Goal: Find specific page/section: Find specific page/section

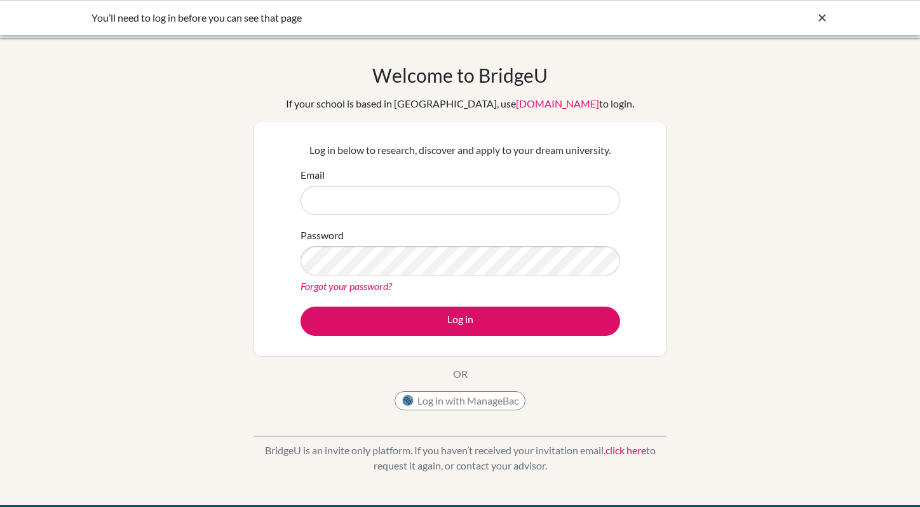
click at [370, 193] on input "Email" at bounding box center [461, 200] width 320 height 29
type input "counselor@tisa.az"
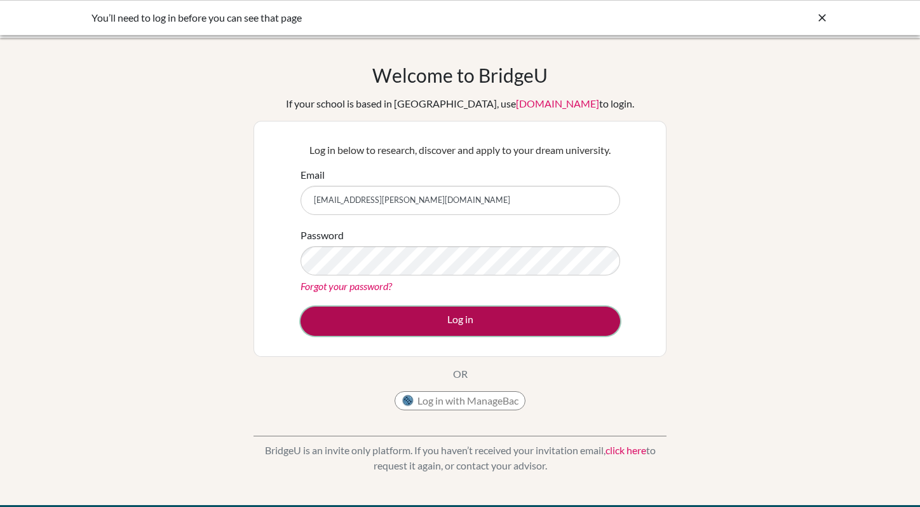
click at [465, 320] on button "Log in" at bounding box center [461, 320] width 320 height 29
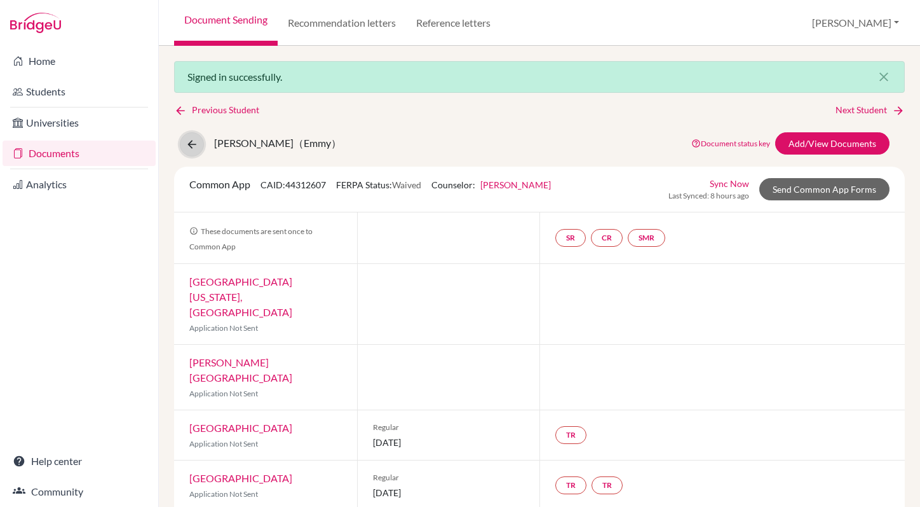
click at [183, 137] on button at bounding box center [192, 144] width 24 height 24
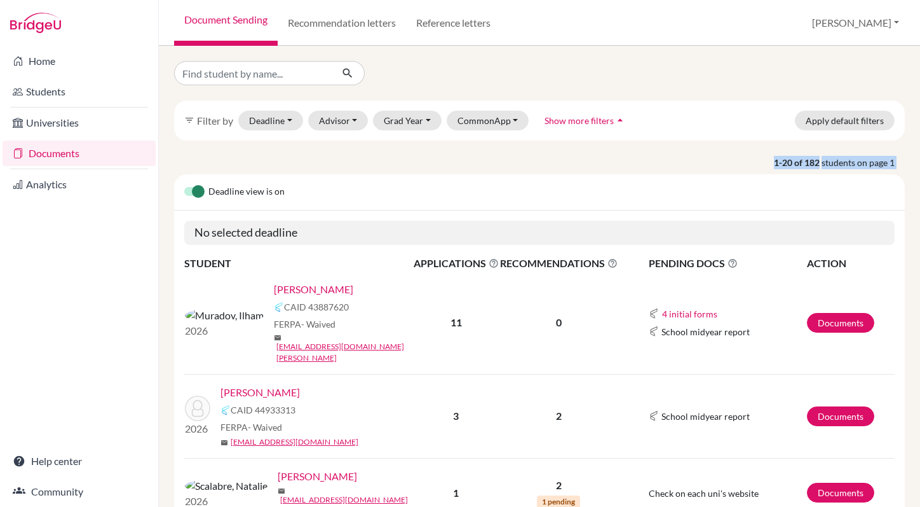
drag, startPoint x: 0, startPoint y: 0, endPoint x: 388, endPoint y: 93, distance: 399.3
click at [300, 82] on input "Find student by name..." at bounding box center [253, 73] width 158 height 24
click at [274, 290] on link "[PERSON_NAME]" at bounding box center [313, 289] width 79 height 15
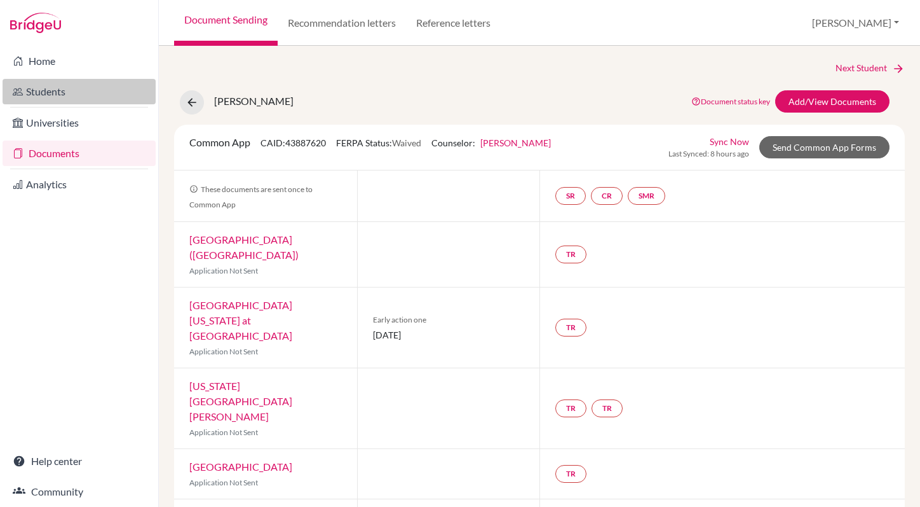
click at [72, 91] on link "Students" at bounding box center [79, 91] width 153 height 25
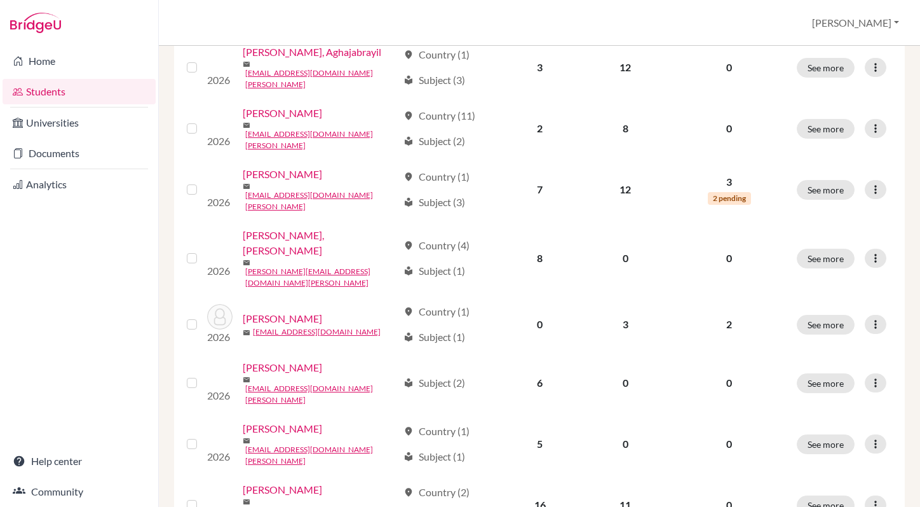
scroll to position [948, 0]
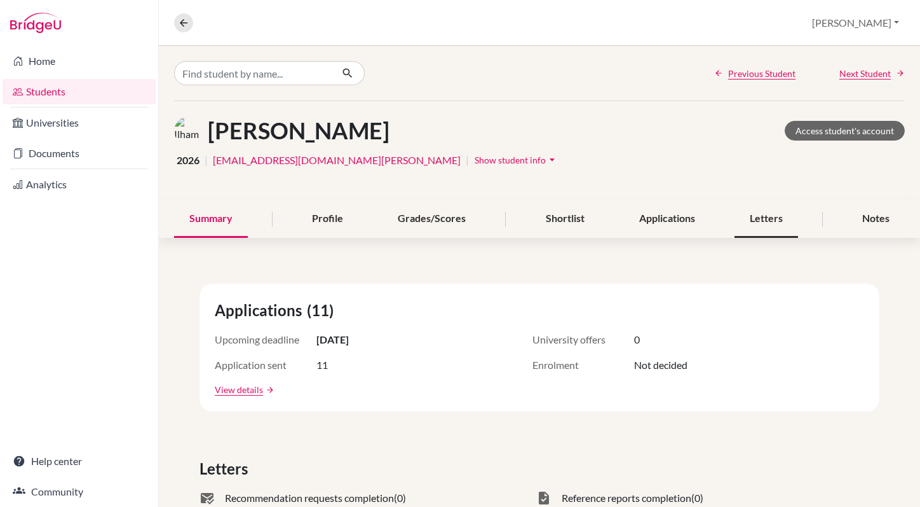
click at [767, 217] on div "Letters" at bounding box center [767, 218] width 64 height 37
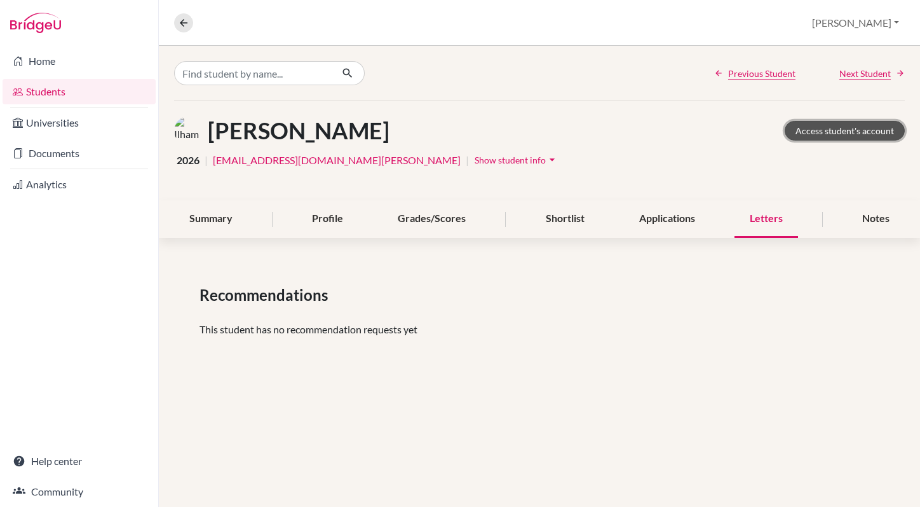
click at [821, 130] on link "Access student's account" at bounding box center [845, 131] width 120 height 20
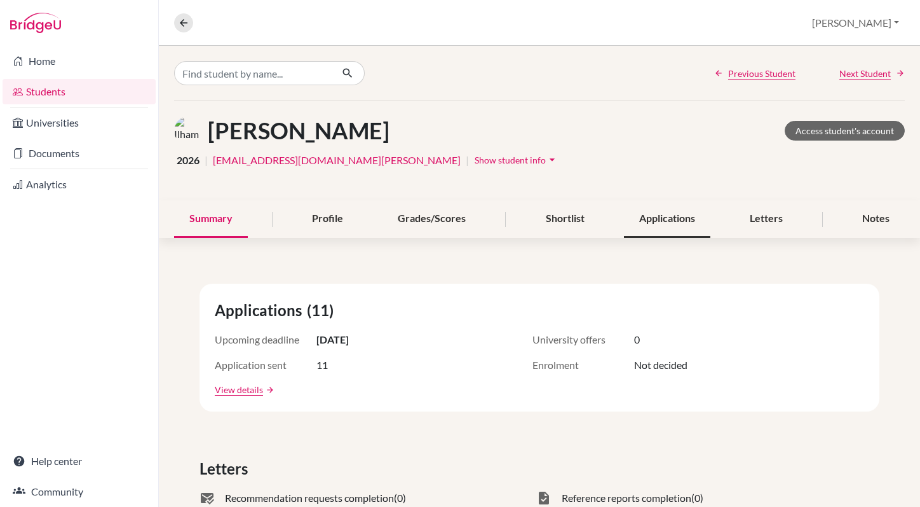
click at [673, 221] on div "Applications" at bounding box center [667, 218] width 86 height 37
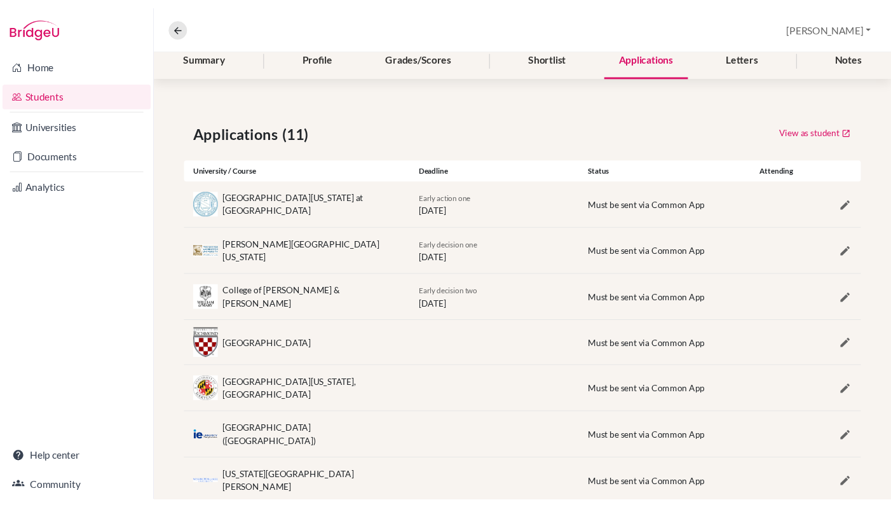
scroll to position [165, 0]
